Goal: Information Seeking & Learning: Find specific fact

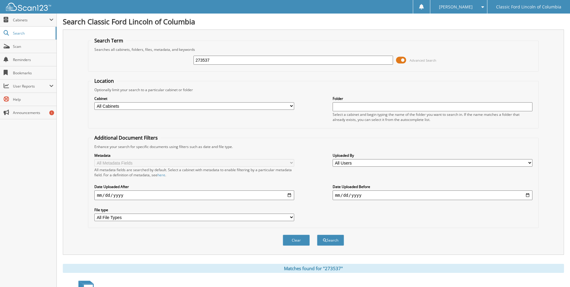
click at [211, 60] on input "273537" at bounding box center [294, 60] width 200 height 9
type input "2"
type input "276013"
click at [317, 234] on button "Search" at bounding box center [330, 239] width 27 height 11
click at [333, 239] on button "Search" at bounding box center [330, 239] width 27 height 11
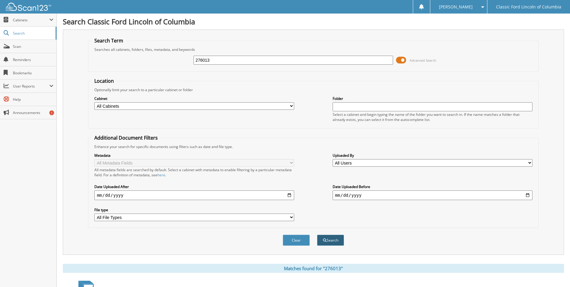
click at [333, 240] on button "Search" at bounding box center [330, 239] width 27 height 11
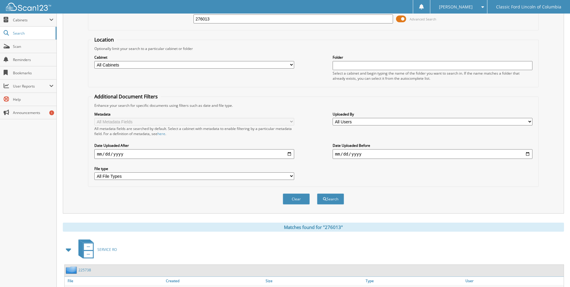
scroll to position [86, 0]
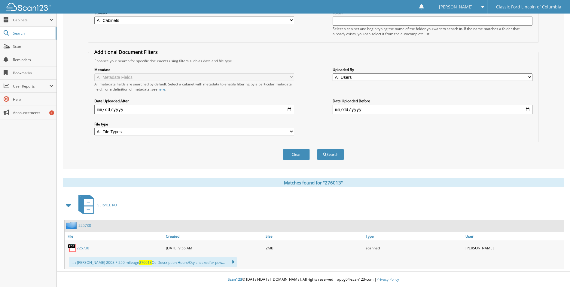
click at [139, 262] on span "276013" at bounding box center [145, 262] width 13 height 5
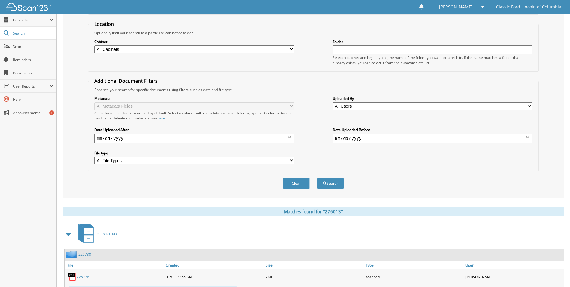
scroll to position [0, 0]
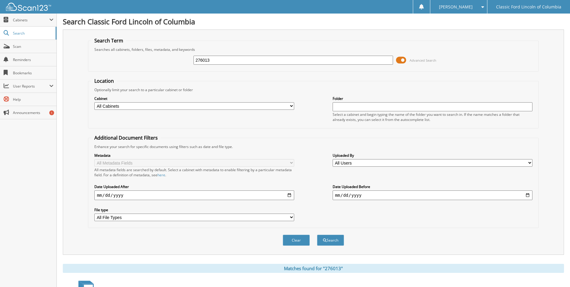
click at [212, 59] on input "276013" at bounding box center [294, 60] width 200 height 9
type input "2"
type input "278177"
click at [317, 234] on button "Search" at bounding box center [330, 239] width 27 height 11
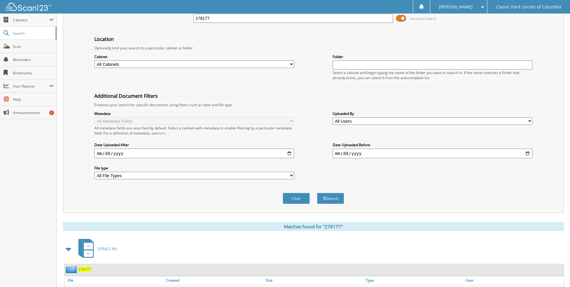
scroll to position [83, 0]
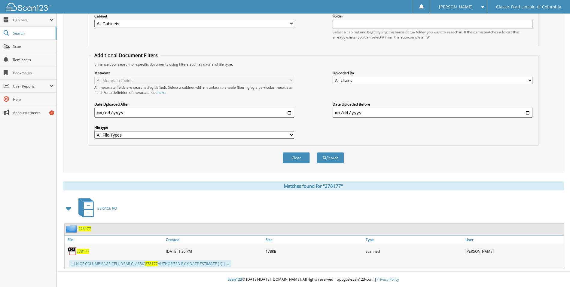
click at [83, 250] on span "278177" at bounding box center [83, 250] width 13 height 5
